Goal: Check status: Check status

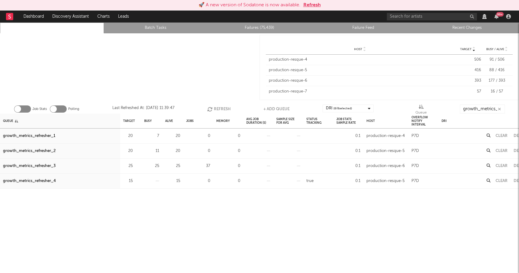
click at [211, 109] on icon "button" at bounding box center [210, 109] width 7 height 5
click at [22, 135] on div "growth_metrics_refresher_1" at bounding box center [29, 135] width 52 height 7
click at [23, 150] on div "growth_metrics_refresher_2" at bounding box center [29, 150] width 53 height 7
click at [28, 164] on div "growth_metrics_refresher_3" at bounding box center [29, 165] width 53 height 7
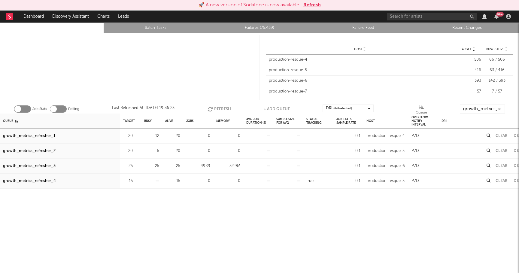
click at [222, 106] on button "Refresh" at bounding box center [218, 108] width 23 height 9
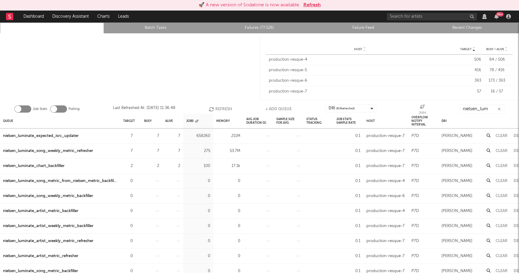
click at [220, 109] on button "Refresh" at bounding box center [220, 108] width 23 height 9
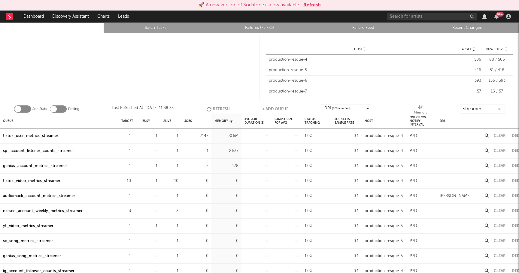
click at [220, 107] on button "Refresh" at bounding box center [217, 108] width 23 height 9
click at [488, 110] on input "streamer" at bounding box center [482, 108] width 45 height 9
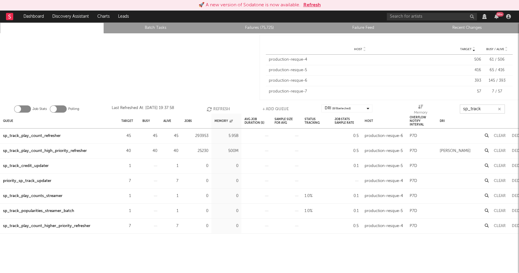
type input "sp_track"
click at [38, 134] on div "sp_track_play_count_refresher" at bounding box center [32, 135] width 58 height 7
click at [36, 151] on div "sp_track_play_count_high_priority_refresher" at bounding box center [45, 150] width 84 height 7
